Goal: Communication & Community: Answer question/provide support

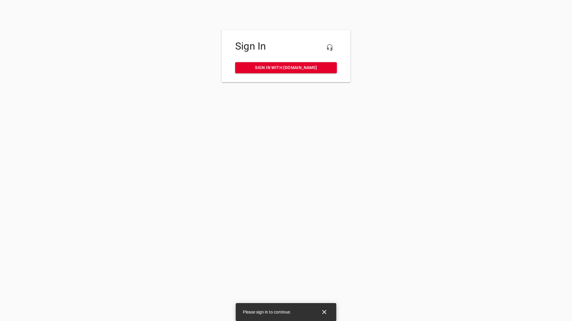
click at [305, 69] on span "Sign in with [DOMAIN_NAME]" at bounding box center [286, 67] width 92 height 7
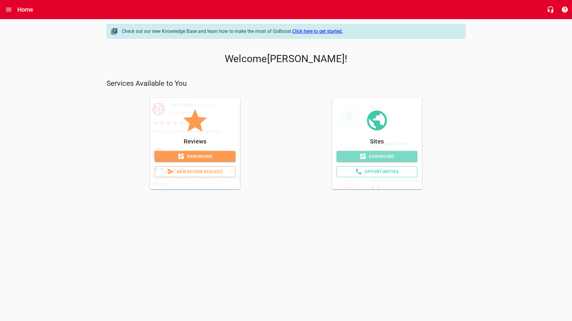
click at [354, 155] on span "Dashboard" at bounding box center [376, 156] width 71 height 7
click at [202, 155] on span "Dashboard" at bounding box center [194, 156] width 71 height 7
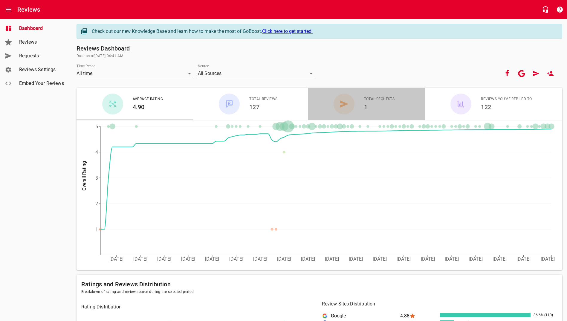
click at [363, 106] on div "Total Requests 1" at bounding box center [380, 104] width 40 height 16
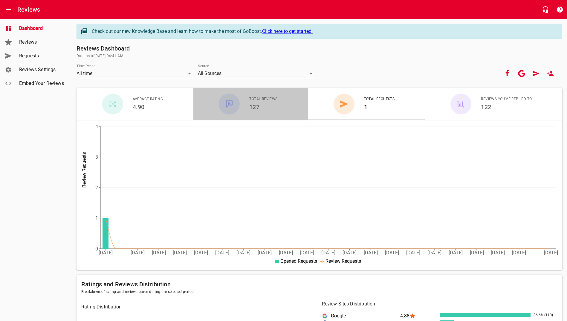
click at [254, 106] on h6 "127" at bounding box center [263, 107] width 28 height 10
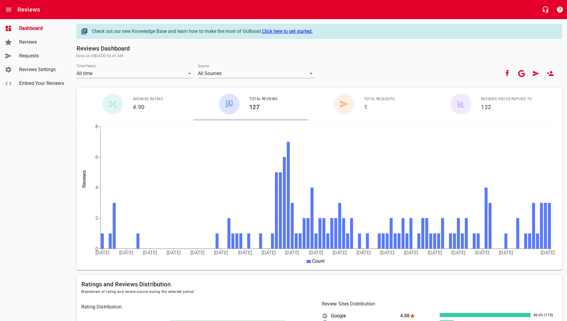
click at [23, 43] on span "Reviews" at bounding box center [41, 42] width 45 height 7
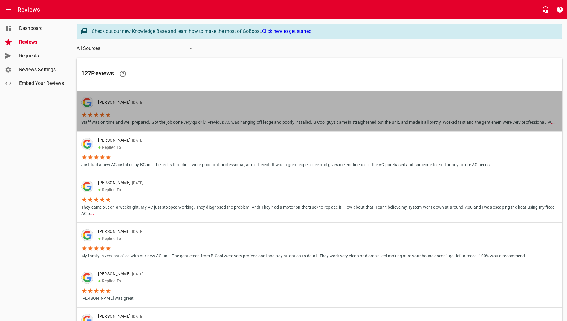
click at [132, 103] on span "09/25/2025" at bounding box center [137, 102] width 13 height 4
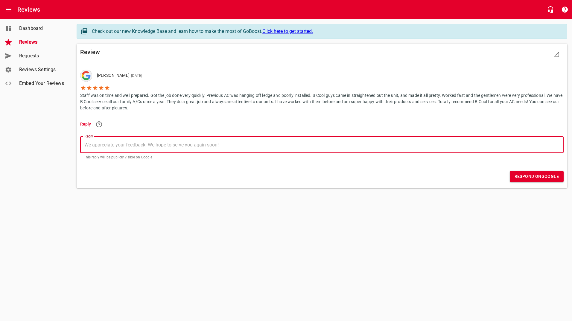
click at [190, 142] on textarea "Reply" at bounding box center [321, 145] width 475 height 6
type textarea "T"
type textarea "Th"
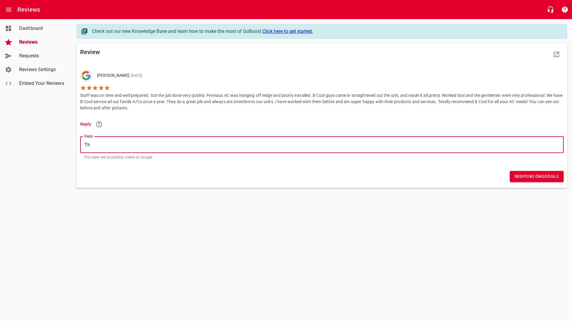
type textarea "Tha"
type textarea "Than"
type textarea "Thank"
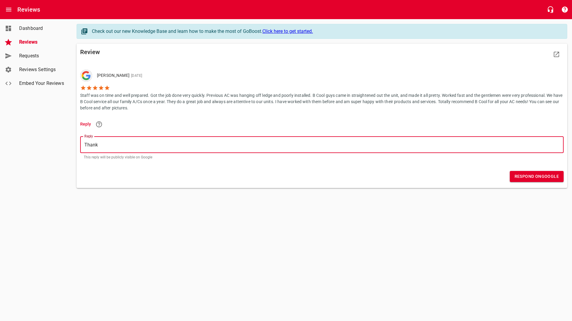
type textarea "Thank y"
type textarea "Thank yo"
type textarea "Thank you"
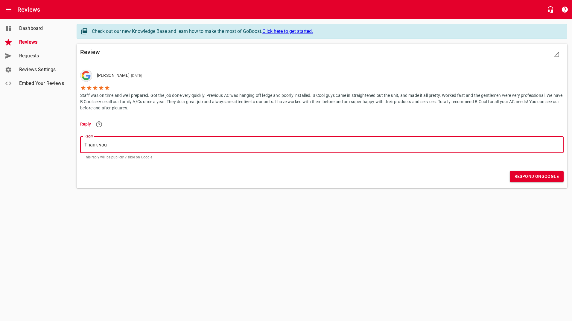
type textarea "Thank yous"
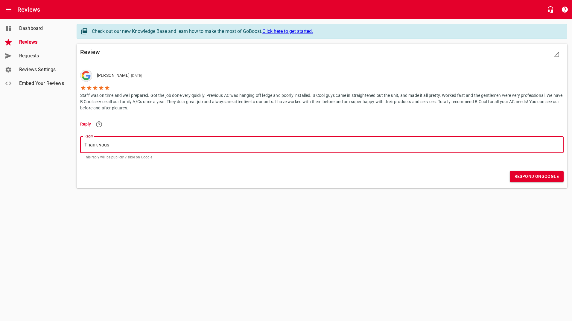
type textarea "Thank yous"
type textarea "Thank you"
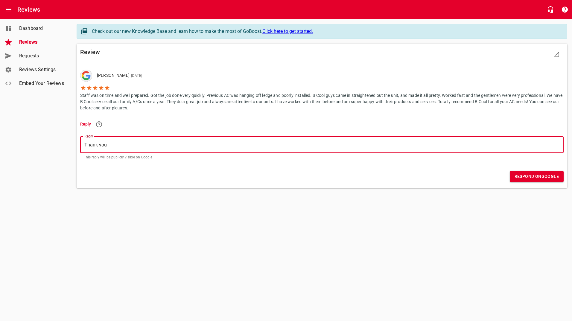
type textarea "Thank you s"
type textarea "Thank you so"
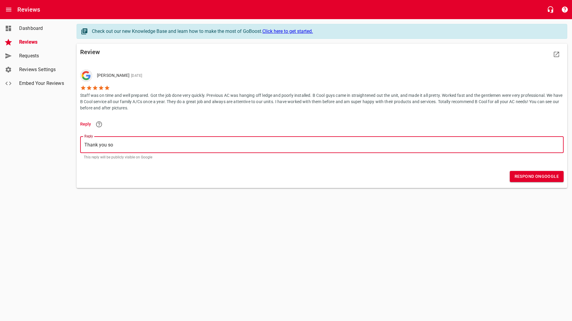
type textarea "Thank you so"
type textarea "Thank you so m"
type textarea "Thank you so mu"
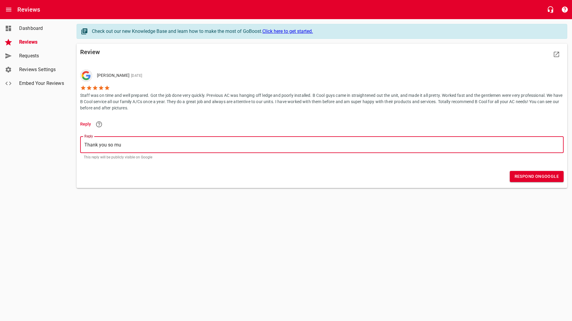
type textarea "Thank you so muc"
type textarea "Thank you so much"
type textarea "Thank you so much f"
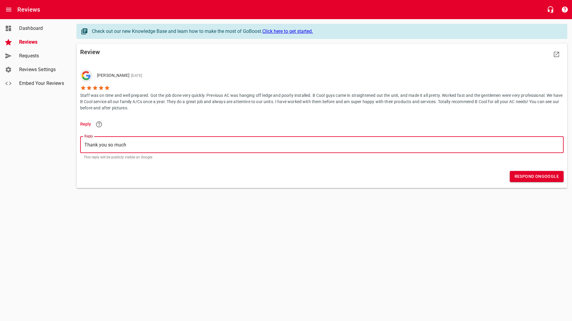
type textarea "Thank you so much f"
type textarea "Thank you so much fo"
type textarea "Thank you so much for"
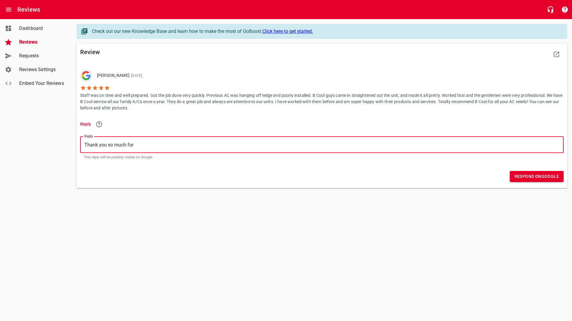
type textarea "Thank you so much for"
type textarea "Thank you so much for t"
type textarea "Thank you so much for ta"
type textarea "Thank you so much for tak"
type textarea "Thank you so much for taki"
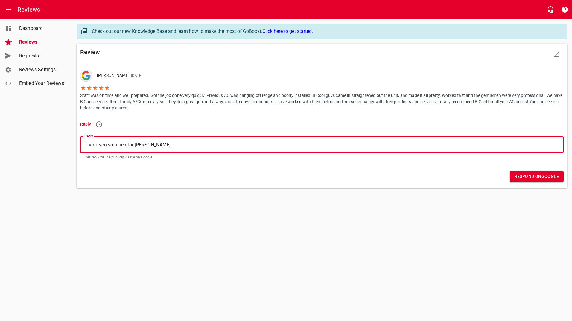
type textarea "Thank you so much for taki"
type textarea "Thank you so much for takin"
type textarea "Thank you so much for taking"
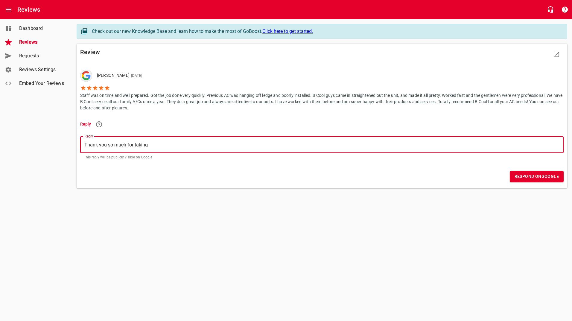
type textarea "Thank you so much for taking y"
type textarea "Thank you so much for taking yo"
type textarea "Thank you so much for taking y"
type textarea "Thank you so much for taking"
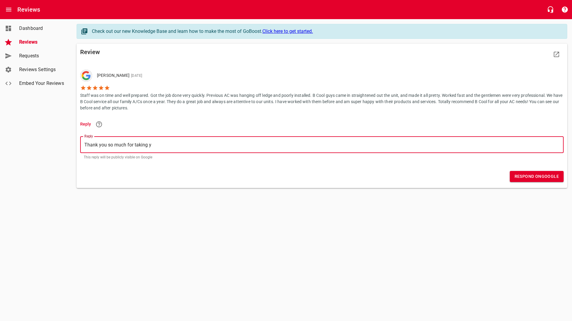
type textarea "Thank you so much for taking"
type textarea "Thank you so much for taking t"
type textarea "Thank you so much for taking th"
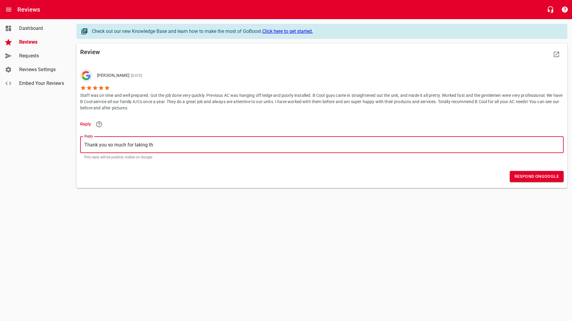
type textarea "Thank you so much for taking the"
type textarea "Thank you so much for taking the t"
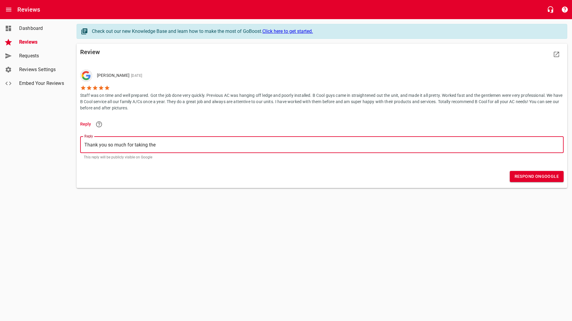
type textarea "Thank you so much for taking the t"
type textarea "Thank you so much for taking the ti"
type textarea "Thank you so much for taking the tim"
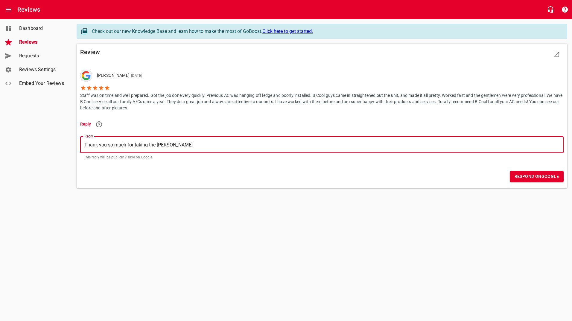
type textarea "Thank you so much for taking the time"
type textarea "Thank you so much for taking the time t"
type textarea "Thank you so much for taking the time to"
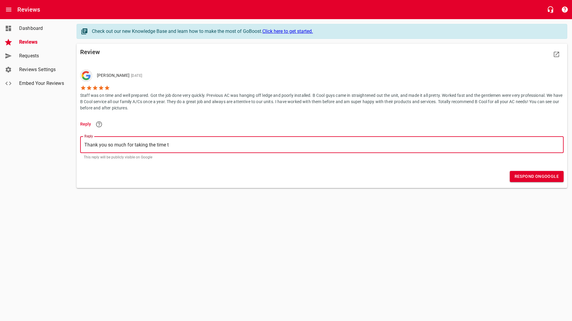
type textarea "Thank you so much for taking the time to"
type textarea "Thank you so much for taking the time to l"
type textarea "Thank you so much for taking the time to le"
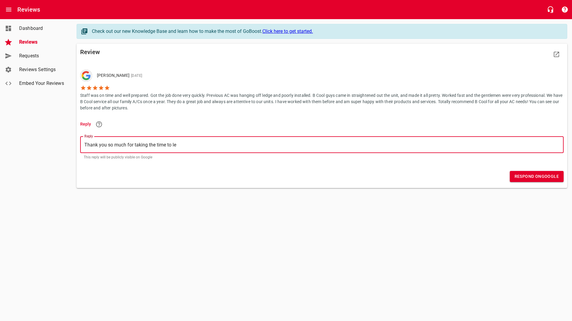
type textarea "Thank you so much for taking the time to lea"
type textarea "Thank you so much for taking the time to leav"
type textarea "Thank you so much for taking the time to leave"
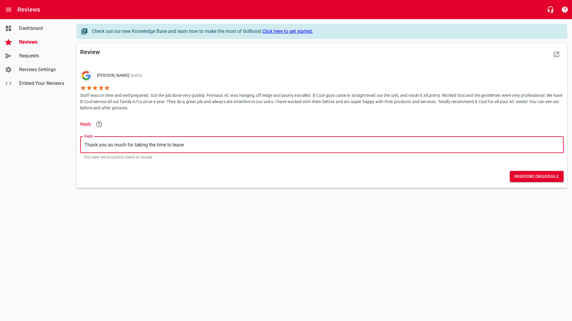
type textarea "Thank you so much for taking the time to leave"
type textarea "Thank you so much for taking the time to leave u"
type textarea "Thank you so much for taking the time to leave us"
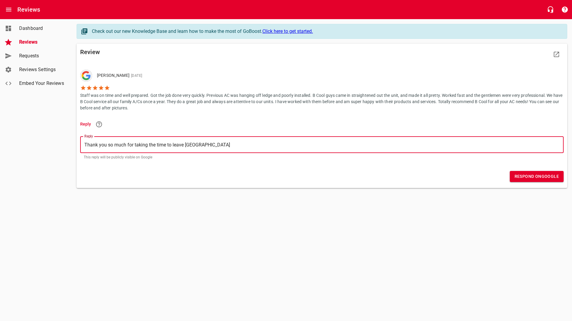
type textarea "Thank you so much for taking the time to leave us"
type textarea "Thank you so much for taking the time to leave us a"
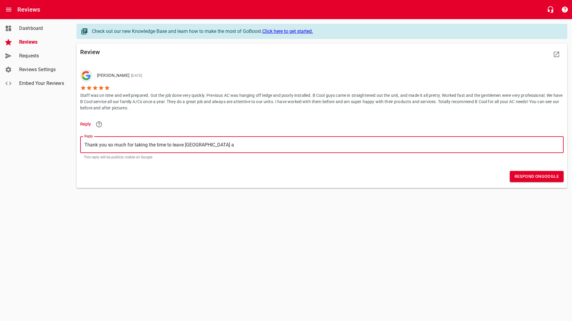
type textarea "Thank you so much for taking the time to leave us a"
type textarea "Thank you so much for taking the time to leave us a r"
type textarea "Thank you so much for taking the time to leave us a re"
type textarea "Thank you so much for taking the time to leave us a rev"
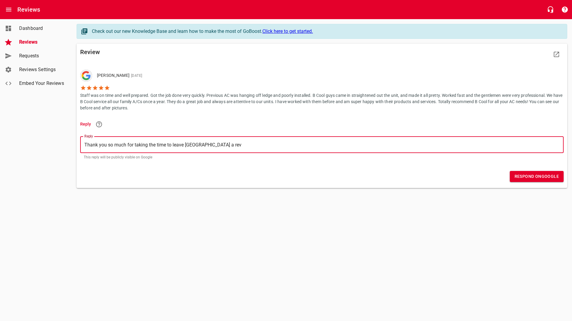
type textarea "Thank you so much for taking the time to leave us a revi"
type textarea "Thank you so much for taking the time to leave us a revie"
type textarea "Thank you so much for taking the time to leave us a review"
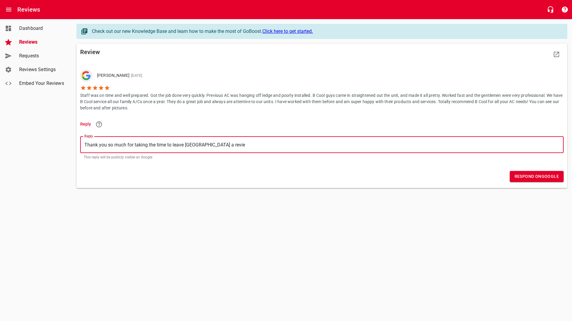
type textarea "Thank you so much for taking the time to leave us a review"
type textarea "Thank you so much for taking the time to leave us a review."
type textarea "Thank you so much for taking the time to leave us a review"
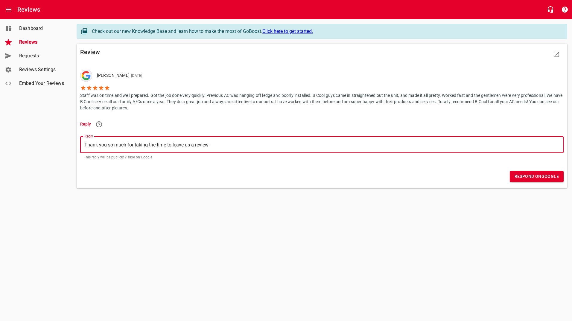
type textarea "Thank you so much for taking the time to leave us a review!"
type textarea "Thank you so much for taking the time to leave us a review!!"
type textarea "Thank you so much for taking the time to leave us a review!!!"
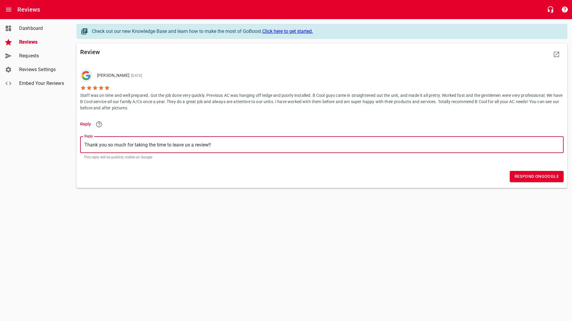
type textarea "Thank you so much for taking the time to leave us a review!!!"
type textarea "Thank you so much for taking the time to leave us a review!!!!"
click at [540, 177] on span "Respond on Google" at bounding box center [536, 176] width 44 height 7
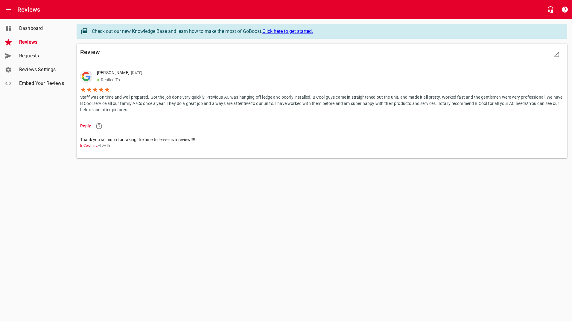
click at [28, 43] on span "Reviews" at bounding box center [41, 42] width 45 height 7
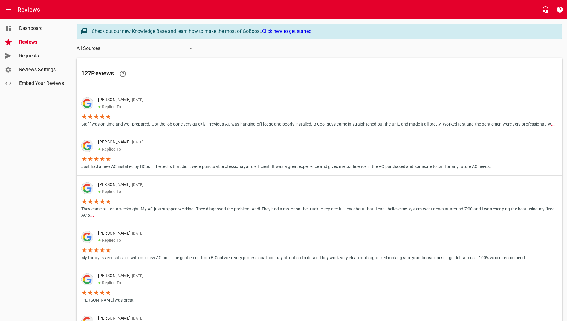
click at [175, 152] on p "● Replied To" at bounding box center [292, 149] width 389 height 7
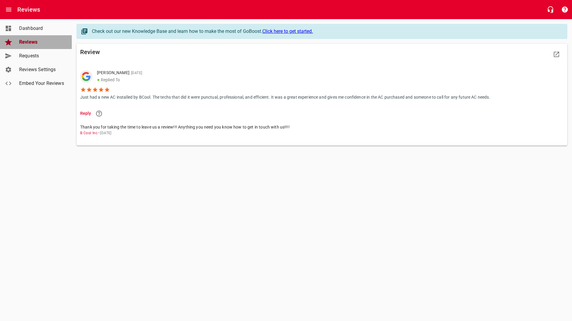
click at [22, 43] on span "Reviews" at bounding box center [41, 42] width 45 height 7
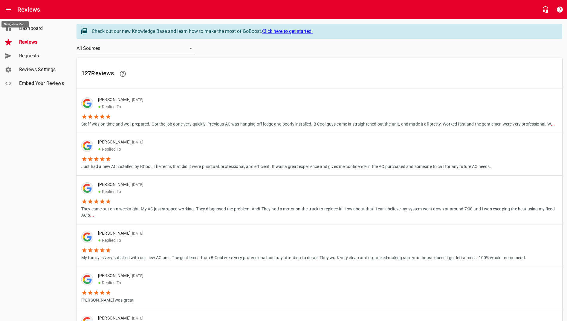
click at [7, 13] on button "Open drawer" at bounding box center [8, 9] width 14 height 14
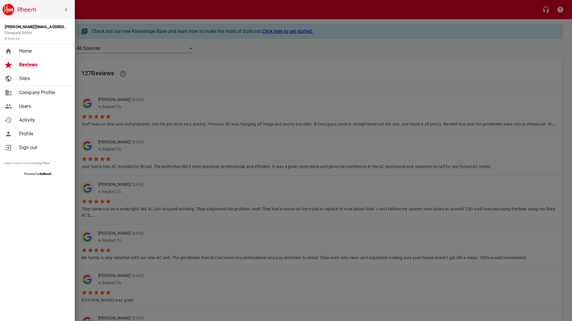
click at [42, 9] on h6 "Rheem" at bounding box center [44, 10] width 55 height 10
click at [7, 7] on img at bounding box center [8, 10] width 12 height 12
click at [24, 49] on span "Home" at bounding box center [43, 51] width 48 height 7
